Goal: Check status: Check status

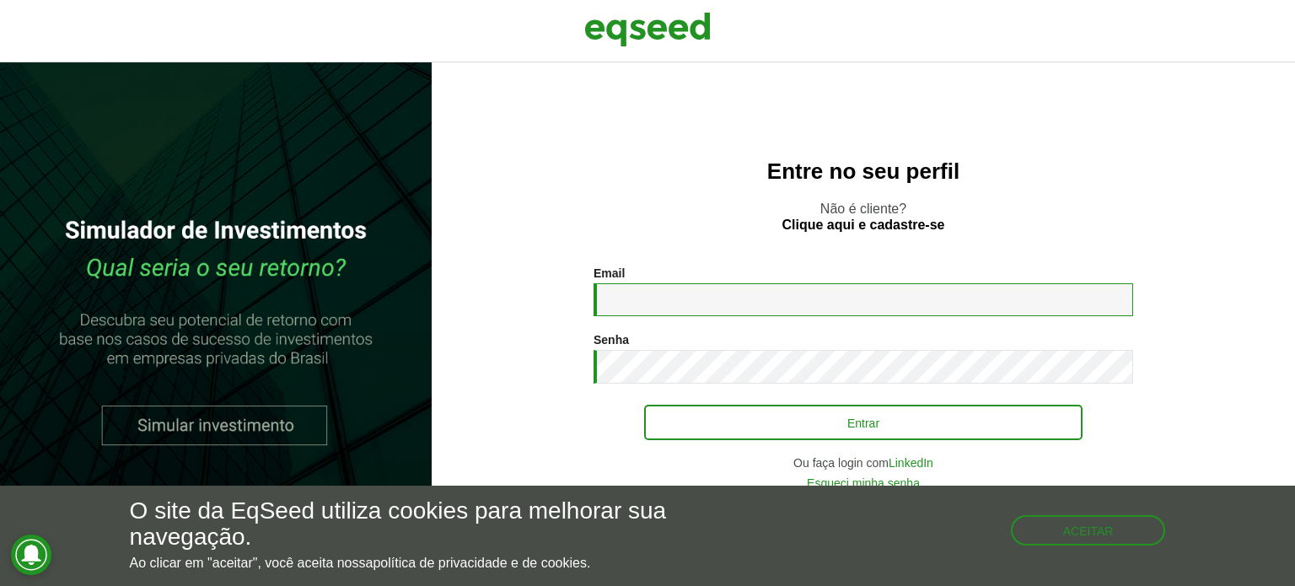
type input "**********"
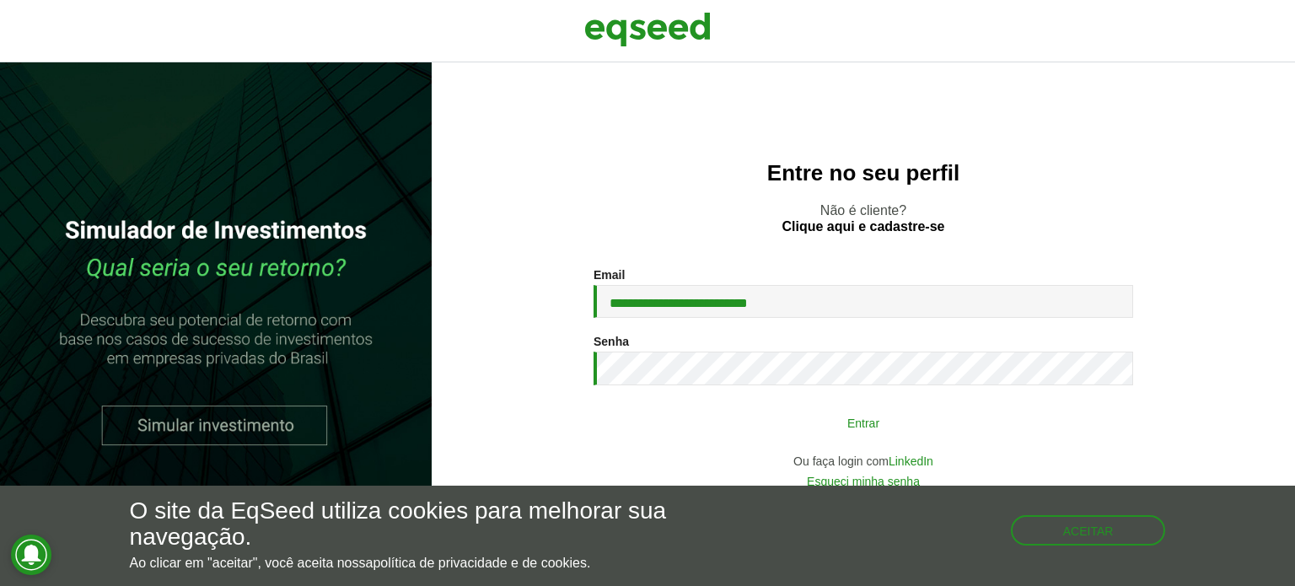
click at [809, 414] on button "Entrar" at bounding box center [863, 422] width 438 height 32
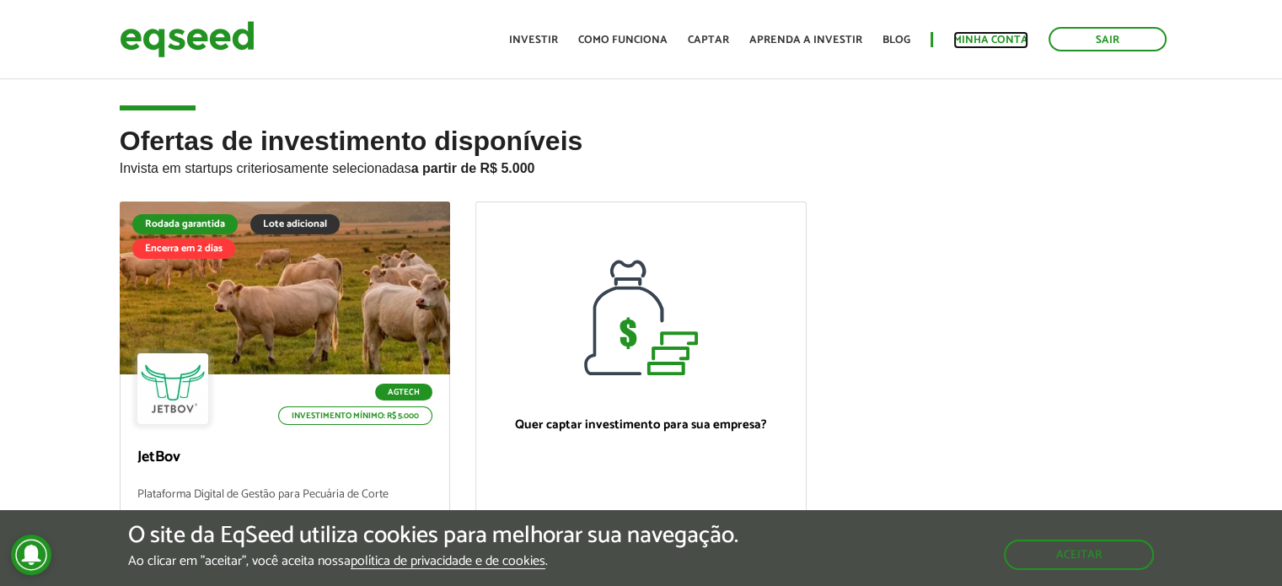
click at [981, 37] on link "Minha conta" at bounding box center [990, 40] width 75 height 11
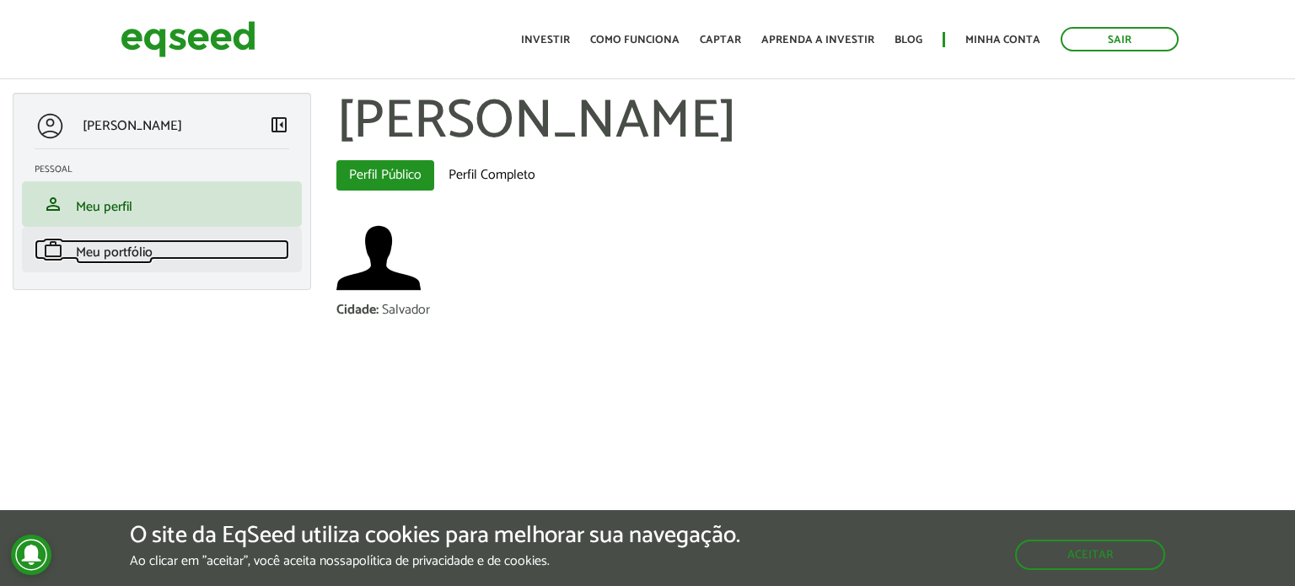
click at [115, 255] on span "Meu portfólio" at bounding box center [114, 252] width 77 height 23
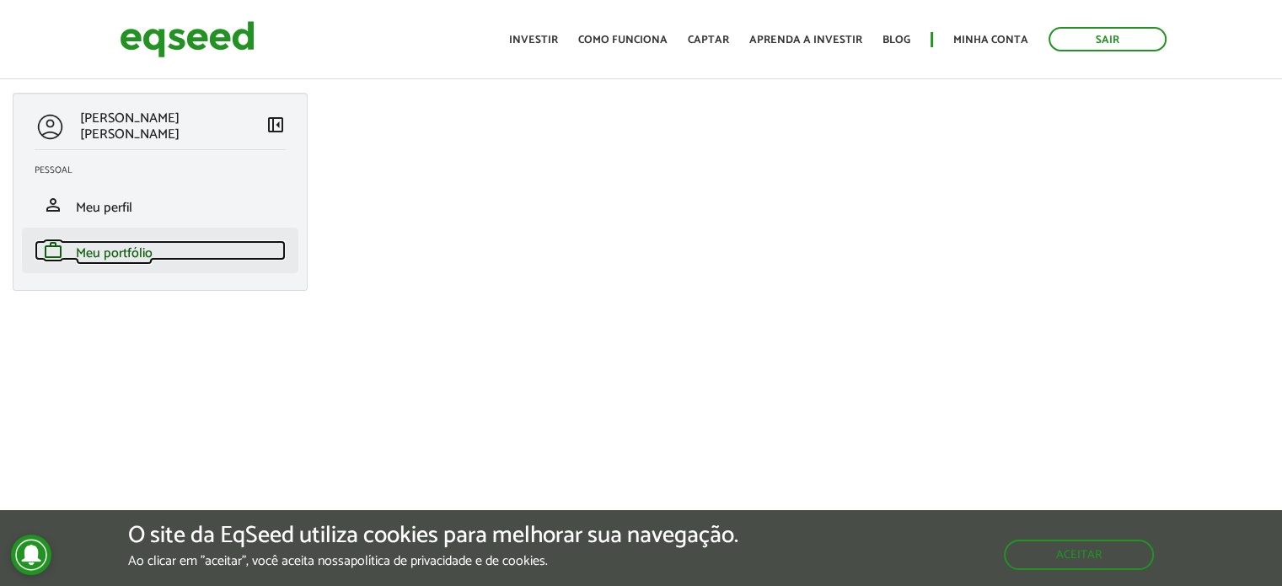
click at [101, 253] on span "Meu portfólio" at bounding box center [114, 253] width 77 height 23
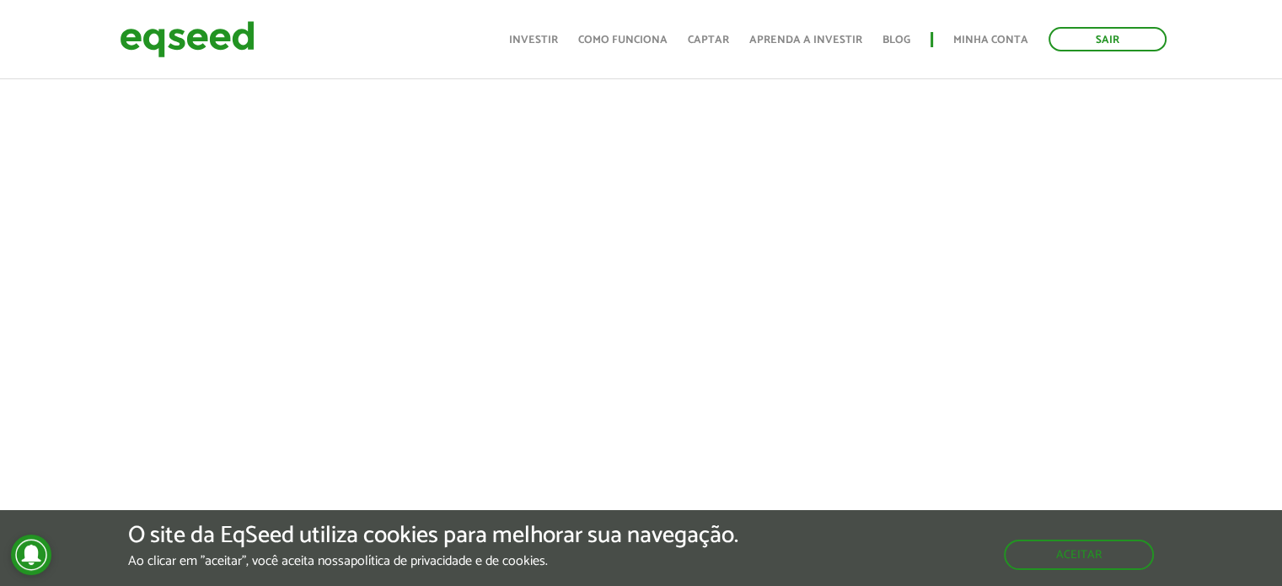
scroll to position [633, 0]
